Goal: Task Accomplishment & Management: Manage account settings

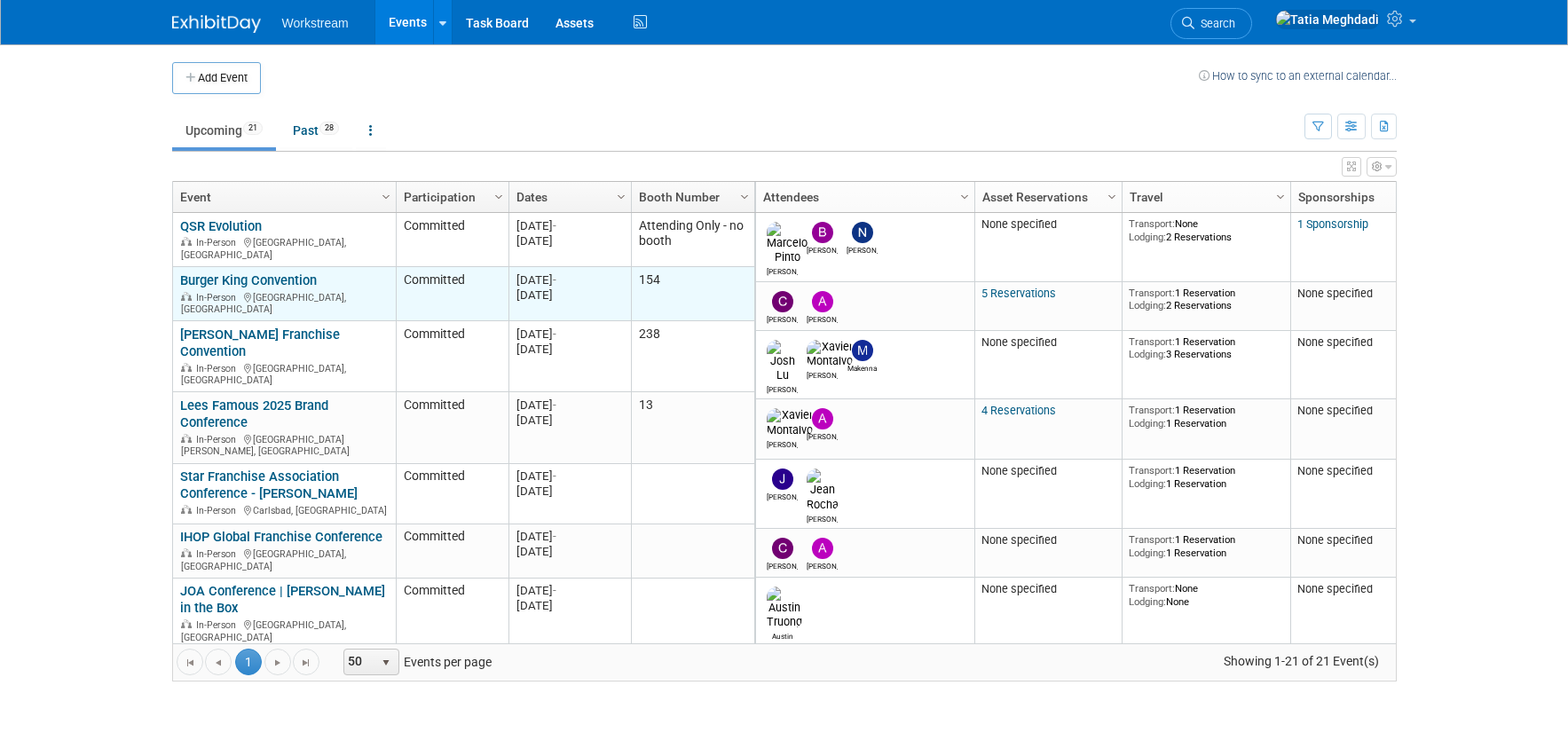
click at [250, 273] on link "Burger King Convention" at bounding box center [248, 281] width 136 height 16
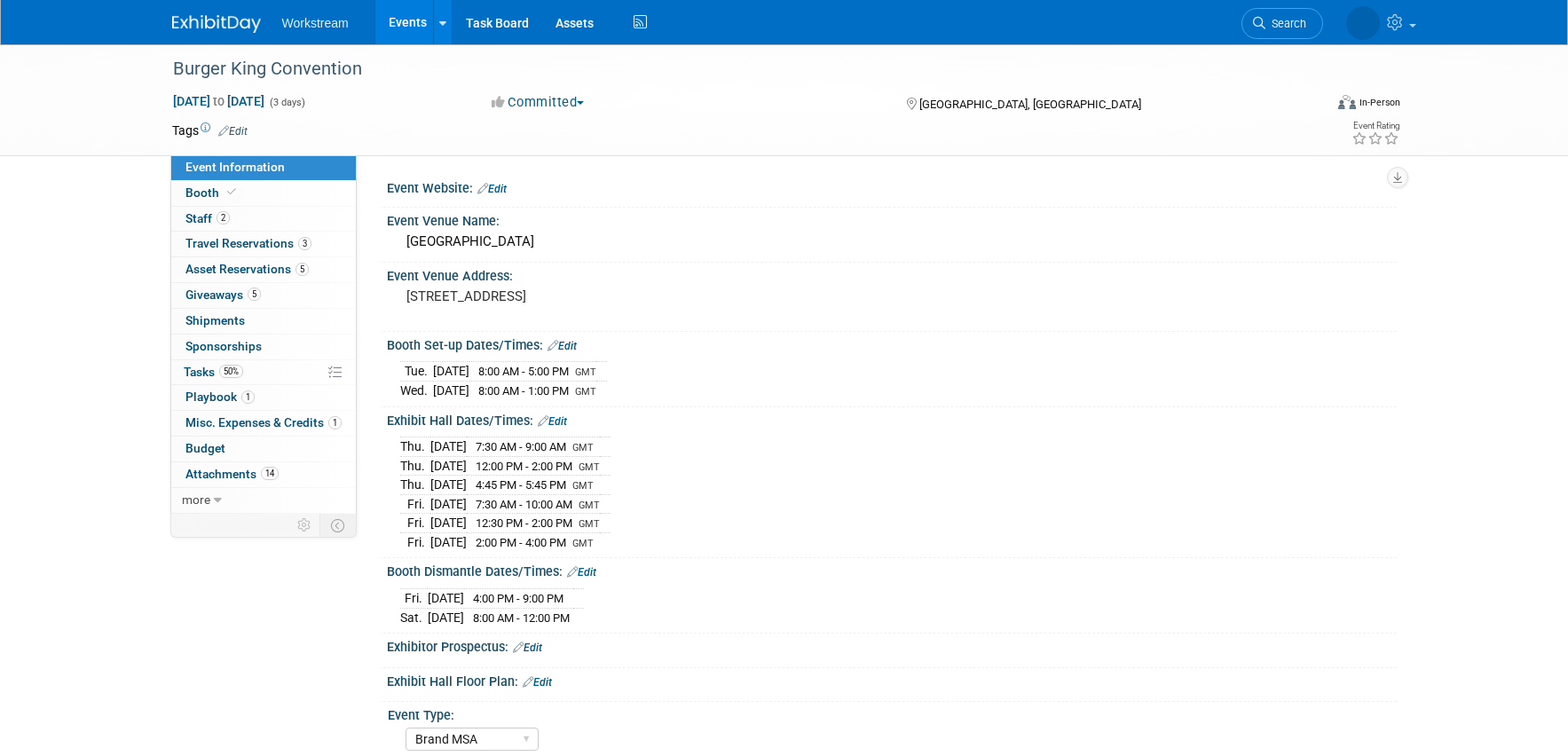
select select "Brand MSA"
select select "Restaurant"
select select "[PERSON_NAME]"
